Goal: Task Accomplishment & Management: Manage account settings

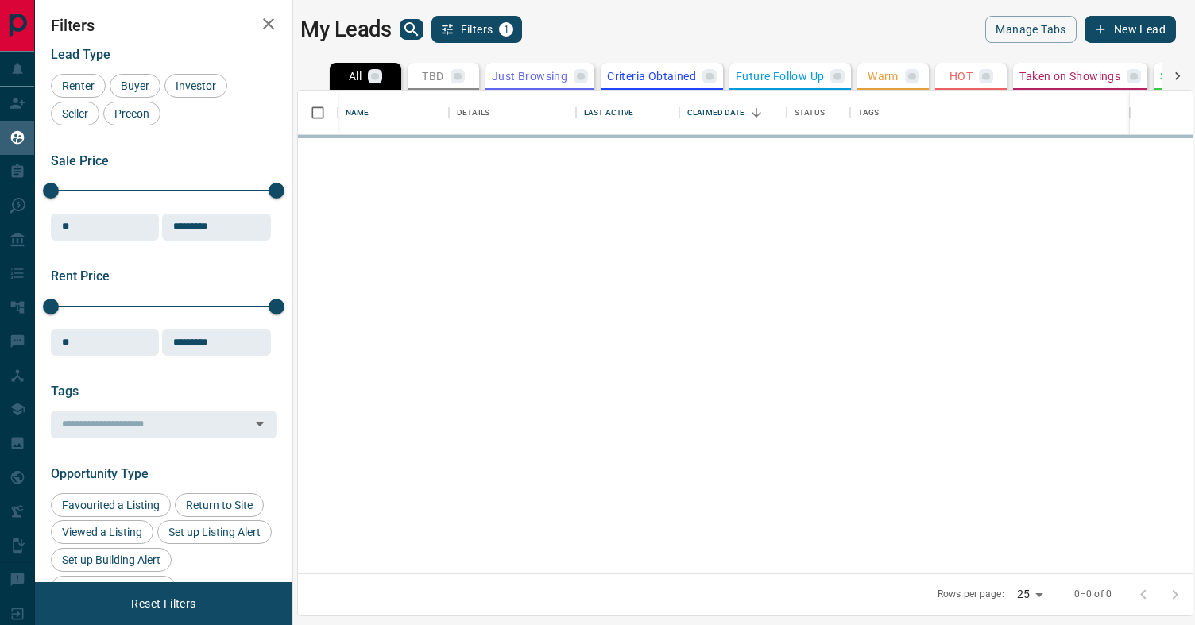
scroll to position [483, 895]
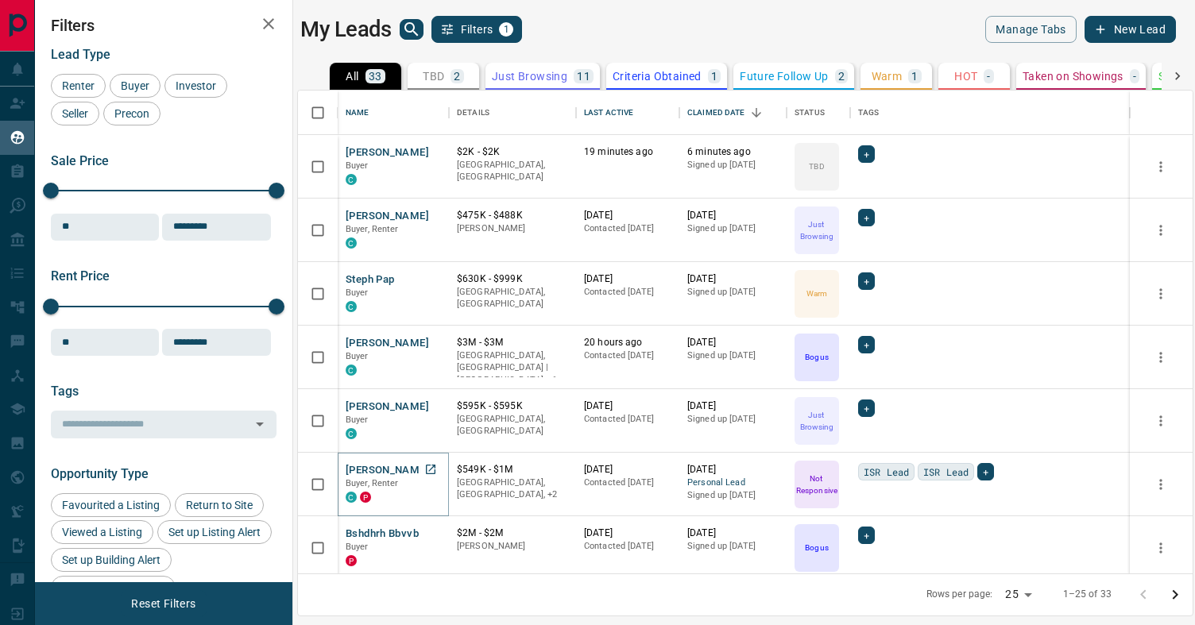
click at [369, 475] on button "[PERSON_NAME]" at bounding box center [387, 470] width 83 height 15
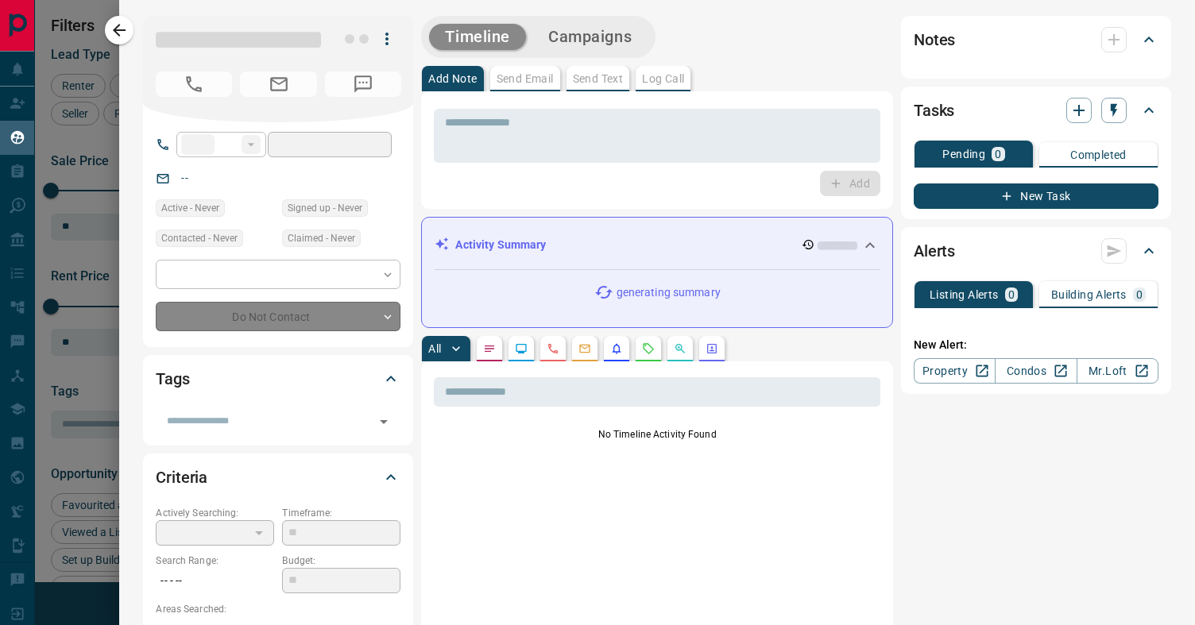
type input "**"
type input "**********"
type input "*"
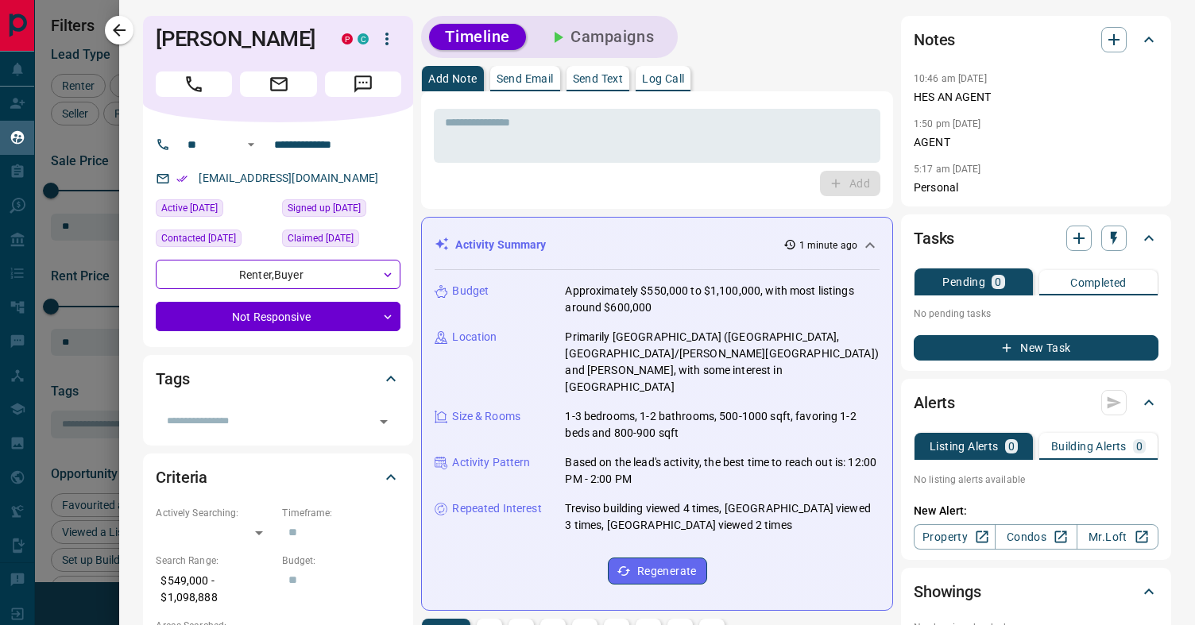
click at [610, 29] on button "Campaigns" at bounding box center [600, 37] width 137 height 26
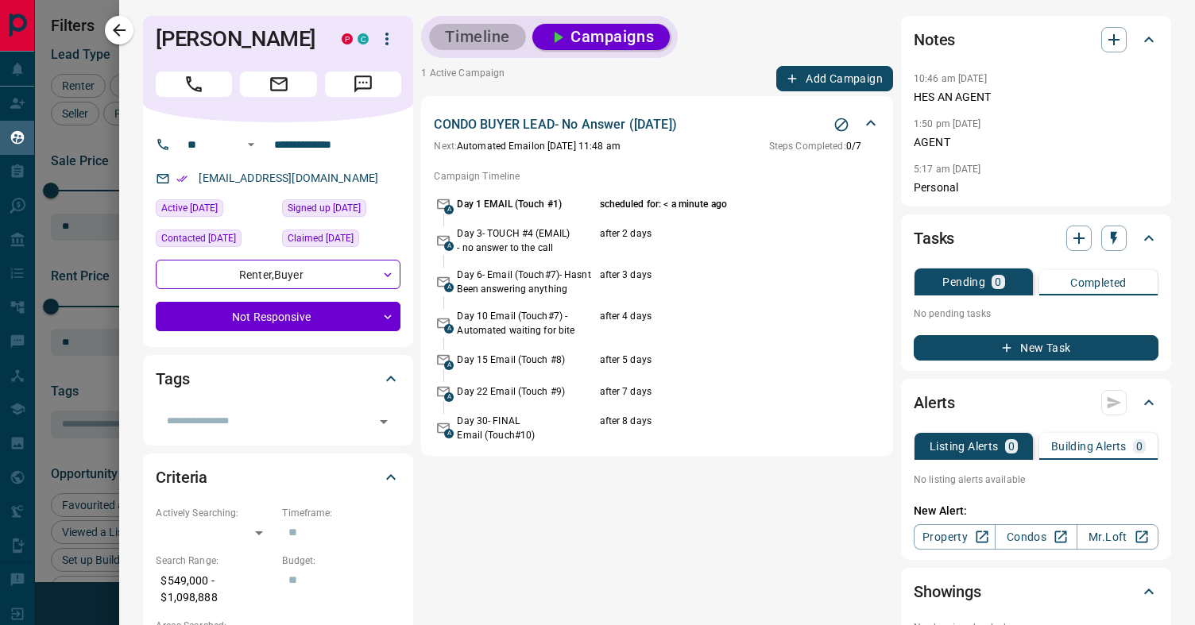
click at [470, 46] on button "Timeline" at bounding box center [477, 37] width 97 height 26
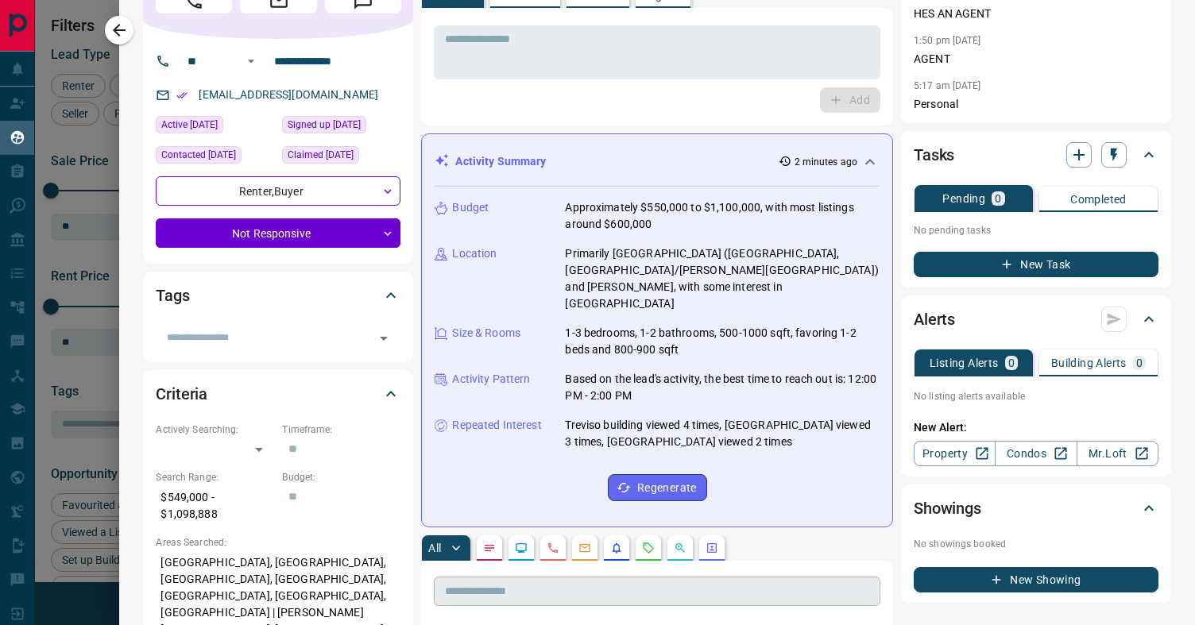
scroll to position [0, 0]
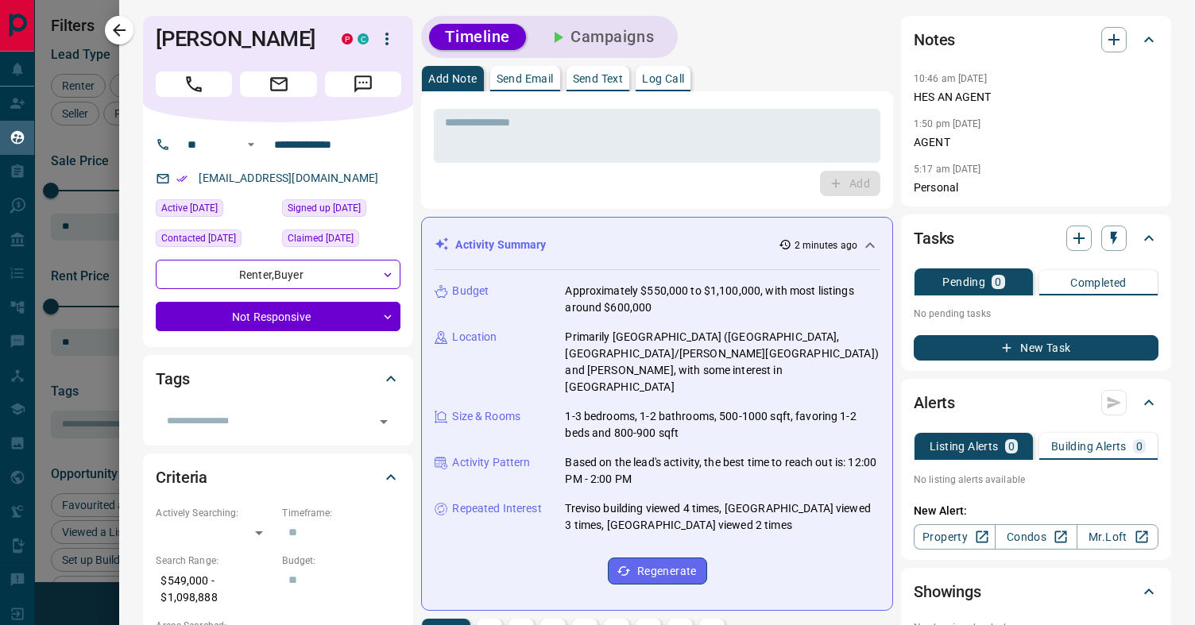
click at [606, 30] on button "Campaigns" at bounding box center [600, 37] width 137 height 26
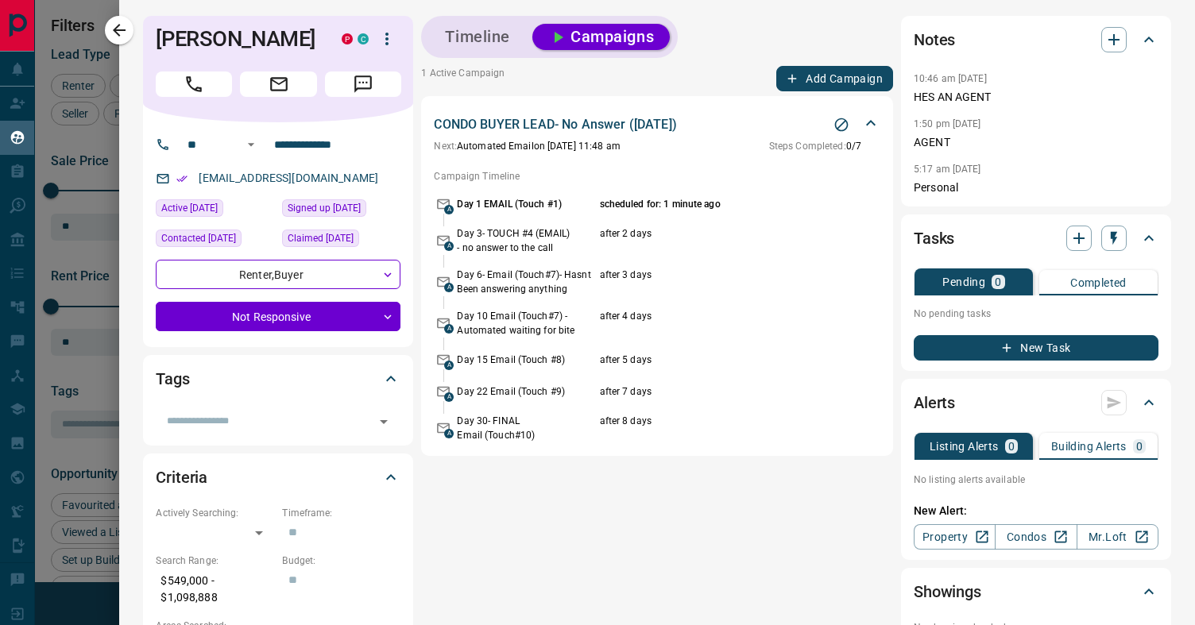
click at [750, 122] on div "CONDO BUYER LEAD- No Answer ([DATE])" at bounding box center [648, 124] width 428 height 19
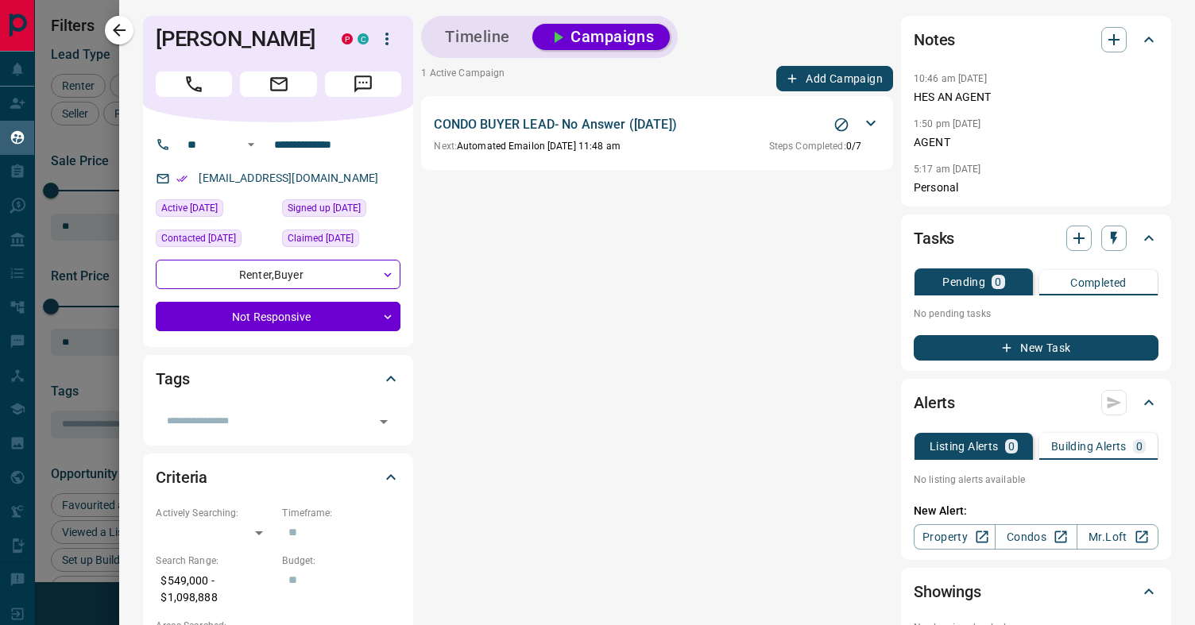
click at [750, 122] on div "CONDO BUYER LEAD- No Answer ([DATE])" at bounding box center [648, 124] width 428 height 19
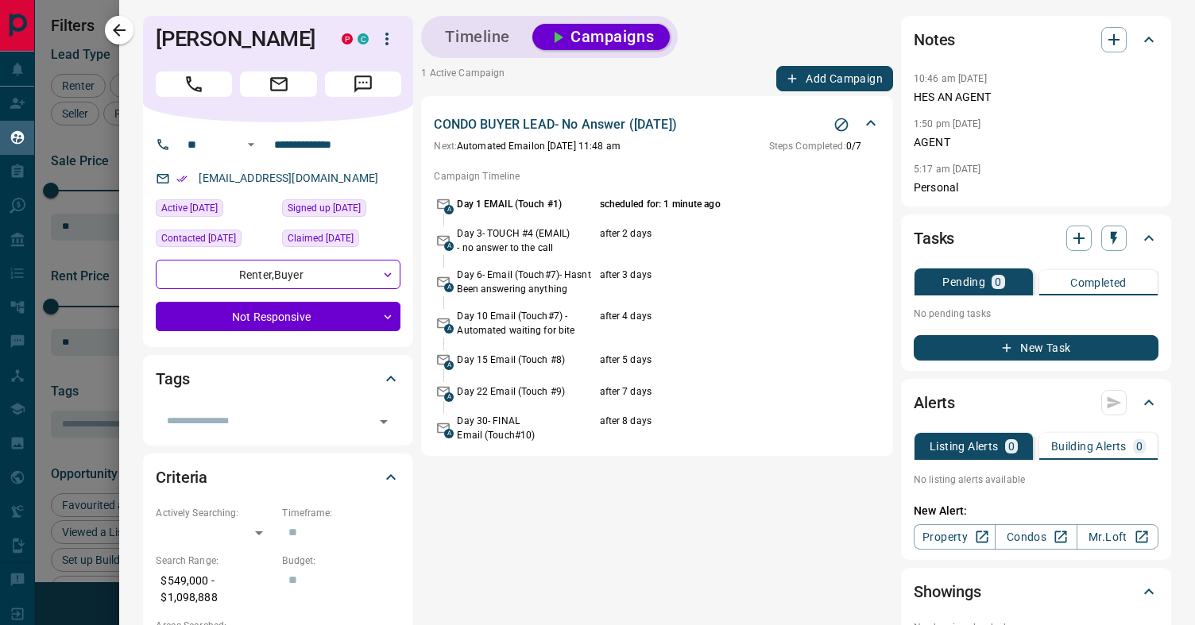
click at [827, 147] on span "Steps Completed:" at bounding box center [807, 146] width 77 height 11
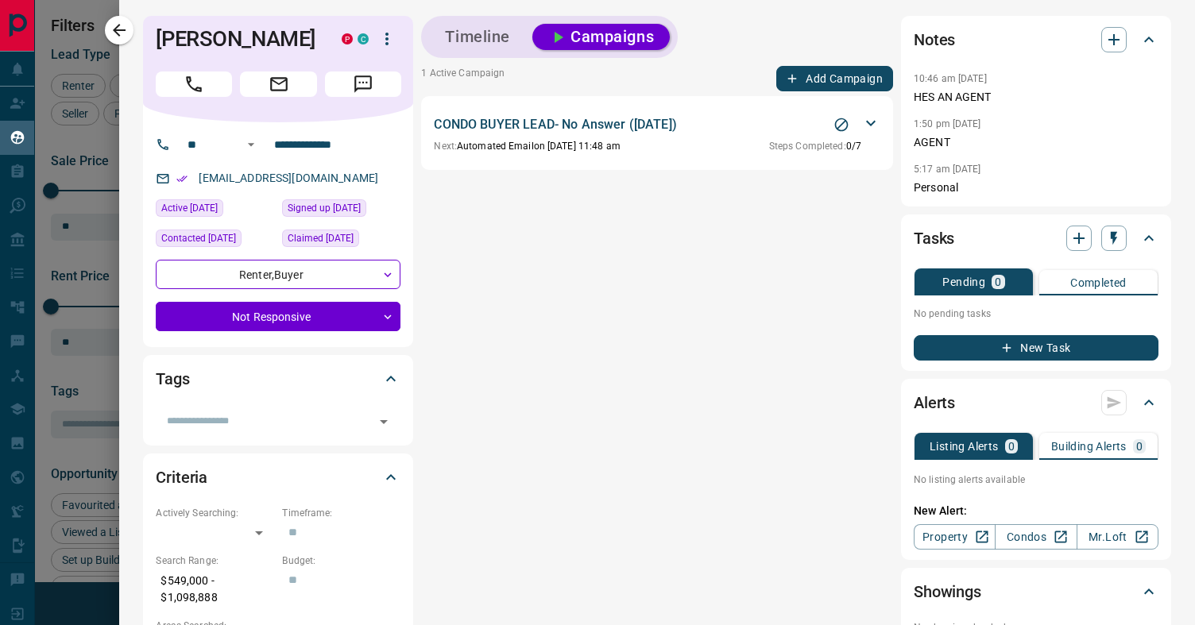
click at [827, 147] on span "Steps Completed:" at bounding box center [807, 146] width 77 height 11
